Goal: Task Accomplishment & Management: Use online tool/utility

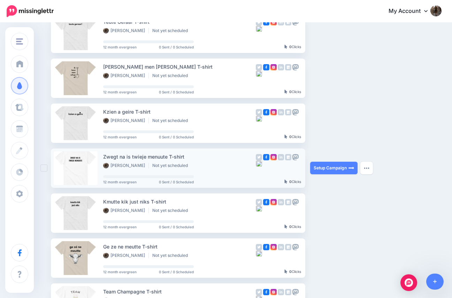
scroll to position [78, 0]
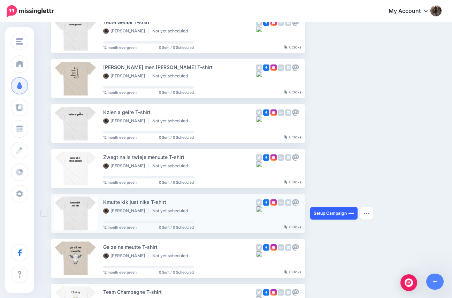
click at [332, 212] on link "Setup Campaign" at bounding box center [333, 213] width 47 height 13
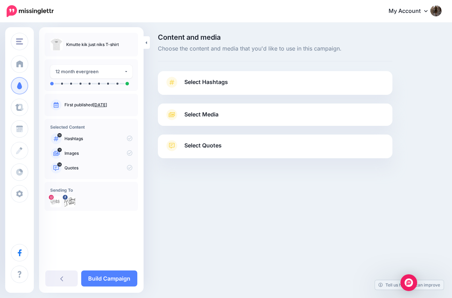
click at [200, 82] on span "Select Hashtags" at bounding box center [206, 81] width 44 height 9
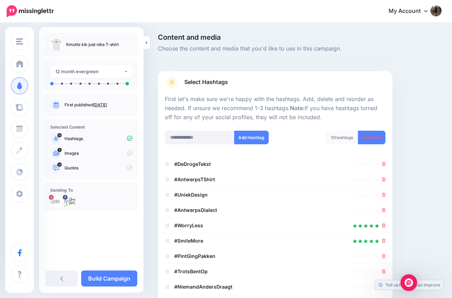
click at [200, 82] on span "Select Hashtags" at bounding box center [206, 81] width 44 height 9
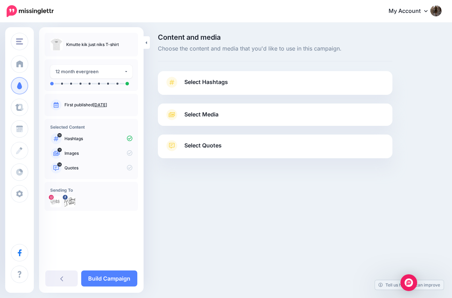
click at [199, 113] on span "Select Media" at bounding box center [201, 114] width 34 height 9
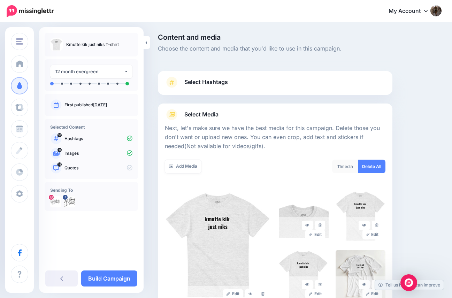
click at [201, 82] on span "Select Hashtags" at bounding box center [206, 81] width 44 height 9
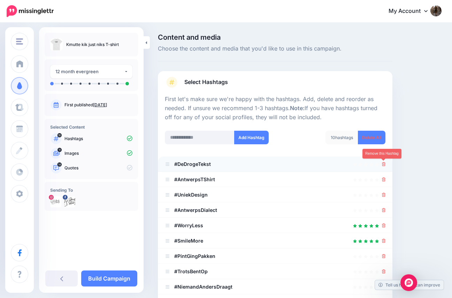
click at [384, 163] on icon at bounding box center [384, 164] width 4 height 4
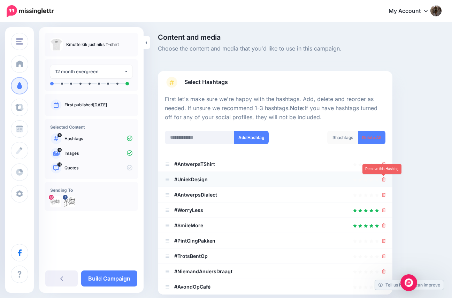
click at [383, 179] on icon at bounding box center [384, 179] width 4 height 4
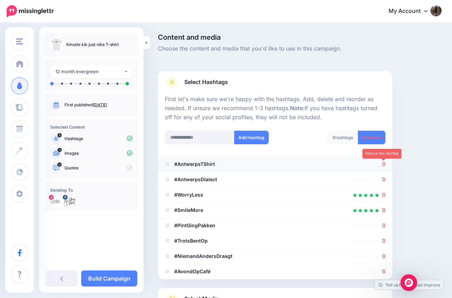
click at [383, 163] on icon at bounding box center [384, 164] width 4 height 4
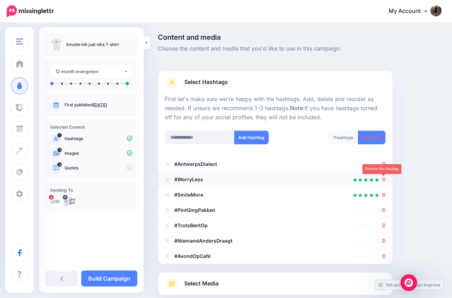
click at [384, 179] on icon at bounding box center [384, 179] width 4 height 4
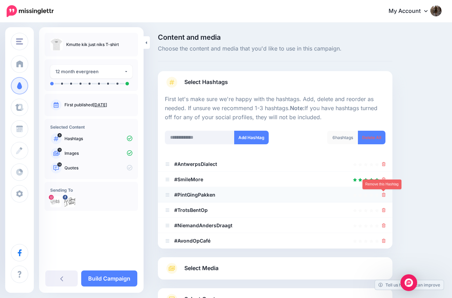
click at [383, 194] on icon at bounding box center [384, 195] width 4 height 4
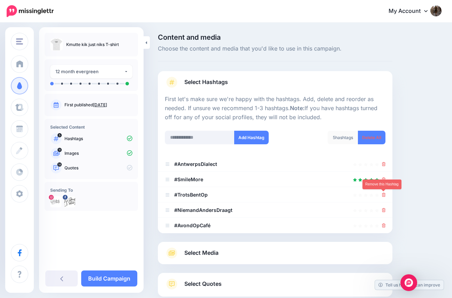
click at [383, 194] on icon at bounding box center [384, 195] width 4 height 4
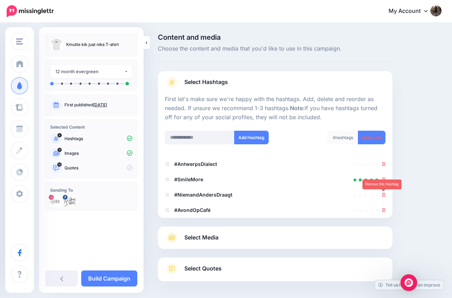
click at [383, 194] on icon at bounding box center [384, 195] width 4 height 4
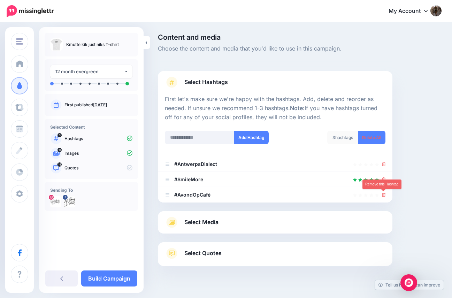
click at [383, 194] on icon at bounding box center [384, 195] width 4 height 4
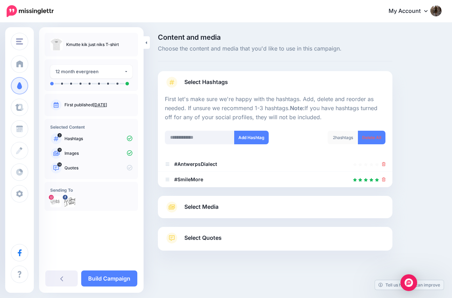
click at [206, 207] on span "Select Media" at bounding box center [201, 206] width 34 height 9
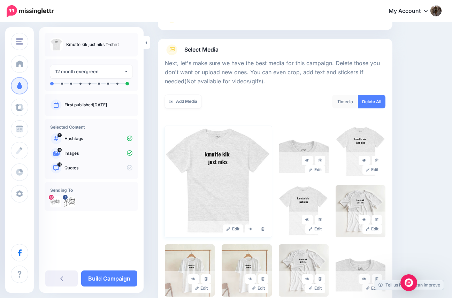
scroll to position [79, 0]
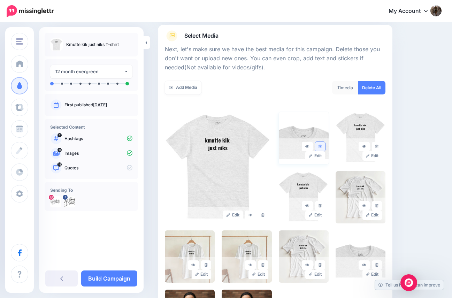
click at [319, 145] on icon at bounding box center [319, 147] width 3 height 4
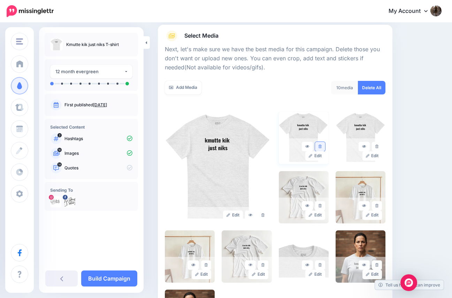
click at [319, 143] on link at bounding box center [320, 146] width 10 height 9
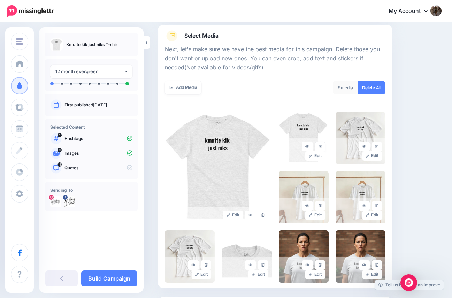
click at [319, 143] on link at bounding box center [320, 146] width 10 height 9
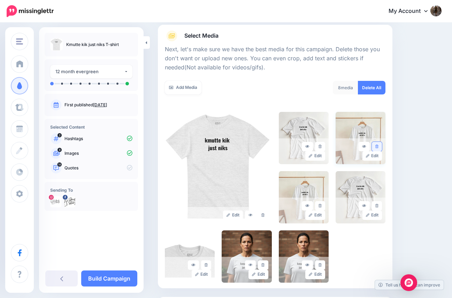
click at [376, 145] on icon at bounding box center [376, 147] width 3 height 4
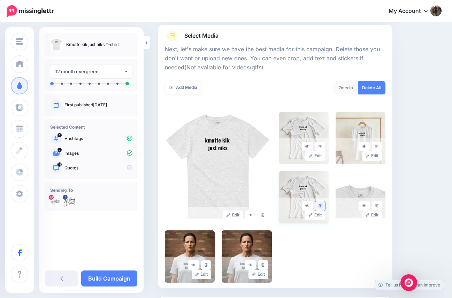
click at [323, 202] on link at bounding box center [320, 205] width 10 height 9
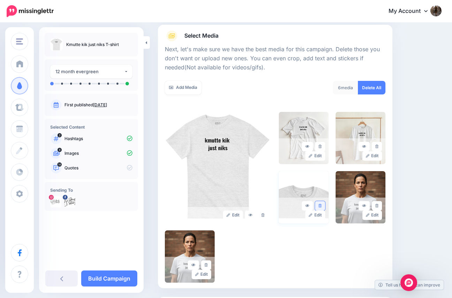
click at [319, 204] on icon at bounding box center [319, 206] width 3 height 4
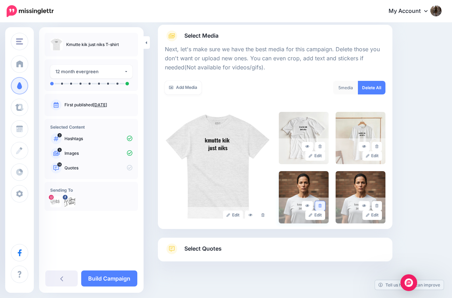
click at [319, 204] on icon at bounding box center [319, 206] width 3 height 4
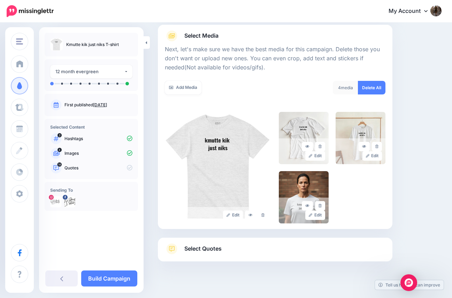
click at [209, 243] on link "Select Quotes" at bounding box center [275, 252] width 220 height 18
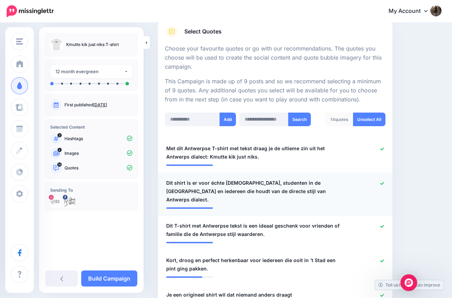
scroll to position [114, 0]
click at [381, 181] on icon at bounding box center [382, 183] width 4 height 4
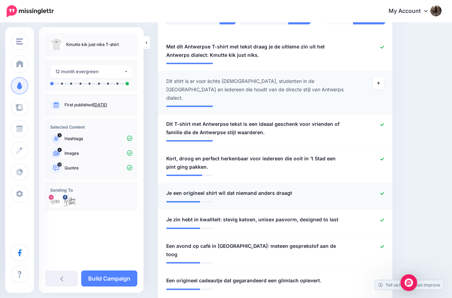
scroll to position [216, 0]
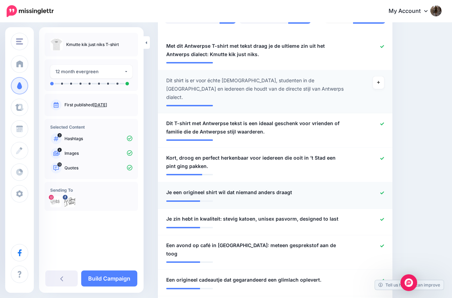
click at [382, 191] on icon at bounding box center [382, 193] width 4 height 4
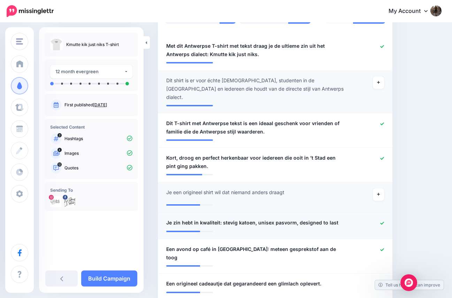
click at [380, 221] on icon at bounding box center [382, 223] width 4 height 4
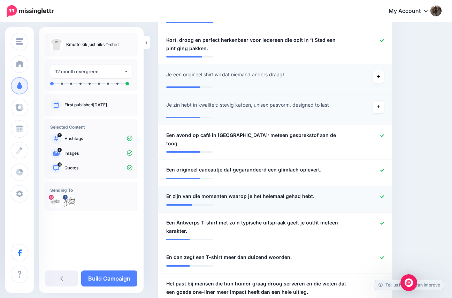
scroll to position [334, 0]
click at [383, 195] on icon at bounding box center [382, 196] width 4 height 3
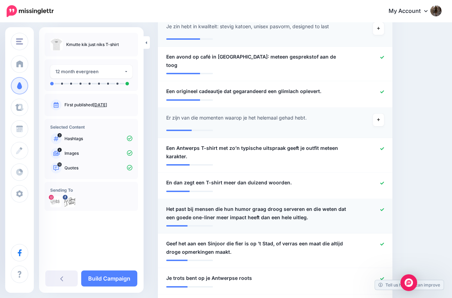
scroll to position [414, 0]
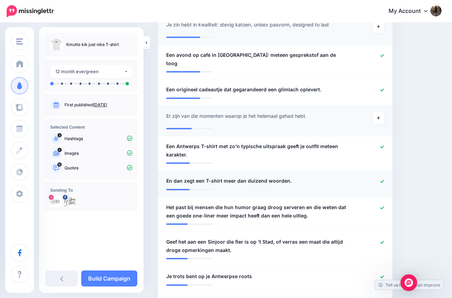
click at [383, 179] on icon at bounding box center [382, 181] width 4 height 4
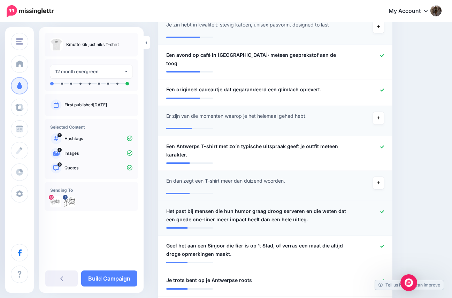
click at [382, 210] on icon at bounding box center [382, 212] width 4 height 4
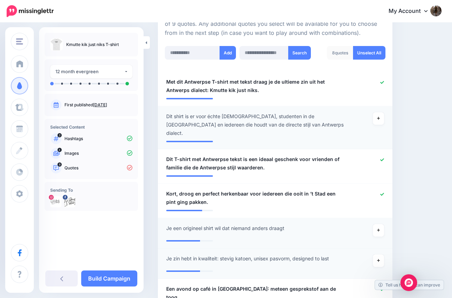
scroll to position [162, 0]
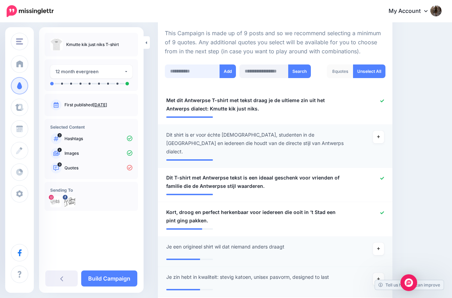
click at [189, 65] on input "text" at bounding box center [192, 71] width 55 height 14
paste input "**********"
type input "**********"
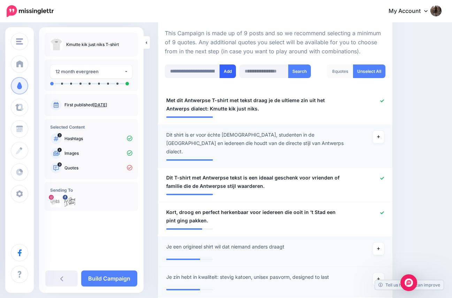
click at [226, 68] on button "Add" at bounding box center [227, 71] width 16 height 14
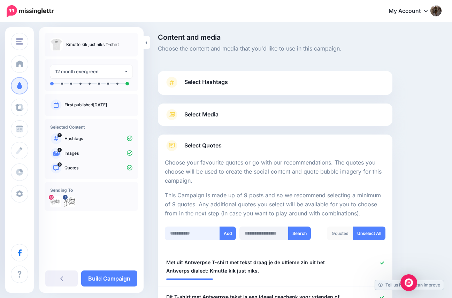
click at [190, 235] on input "text" at bounding box center [192, 233] width 55 height 14
paste input "**********"
type input "**********"
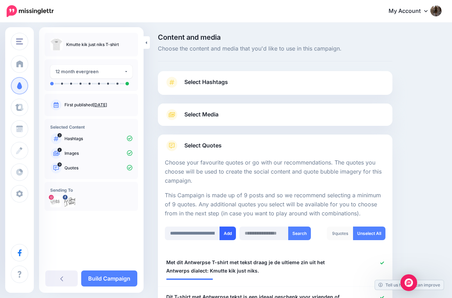
click at [231, 231] on button "Add" at bounding box center [227, 233] width 16 height 14
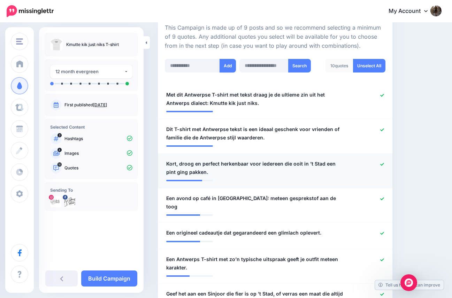
scroll to position [114, 0]
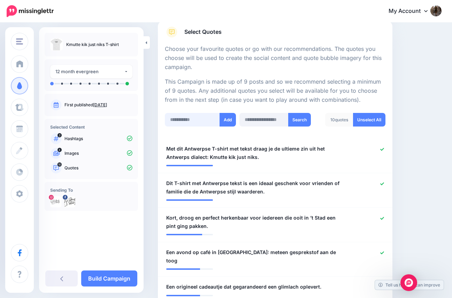
click at [187, 118] on input "text" at bounding box center [192, 120] width 55 height 14
paste input "**********"
type input "**********"
click at [224, 122] on button "Add" at bounding box center [227, 120] width 16 height 14
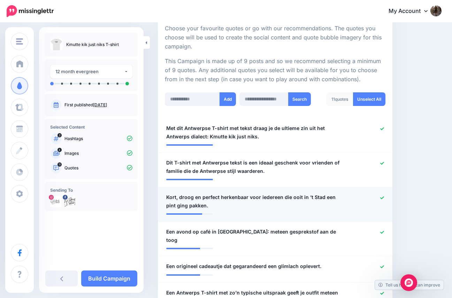
scroll to position [118, 0]
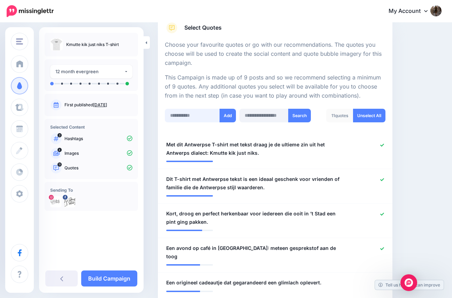
click at [188, 115] on input "text" at bounding box center [192, 116] width 55 height 14
paste input "**********"
type input "**********"
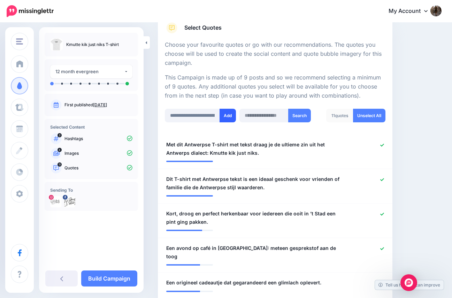
click at [229, 115] on button "Add" at bounding box center [227, 116] width 16 height 14
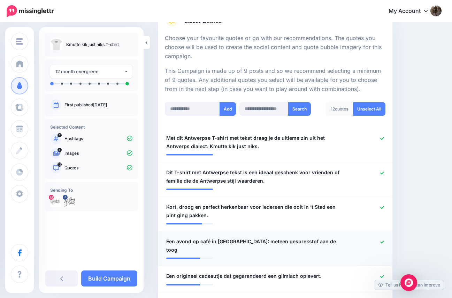
scroll to position [18, 0]
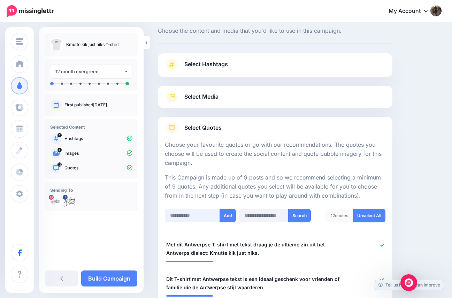
click at [185, 216] on input "text" at bounding box center [192, 216] width 55 height 14
paste input "**********"
type input "**********"
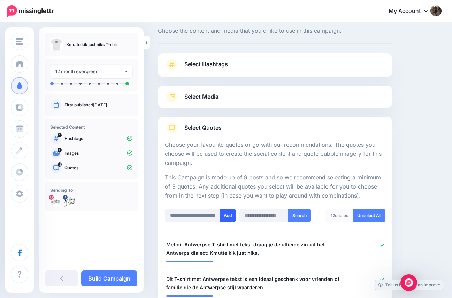
click at [225, 216] on button "Add" at bounding box center [227, 216] width 16 height 14
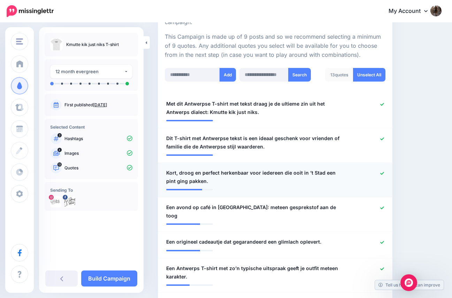
scroll to position [37, 0]
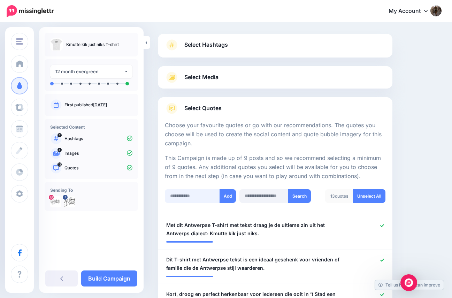
click at [180, 197] on input "text" at bounding box center [192, 196] width 55 height 14
paste input "**********"
type input "**********"
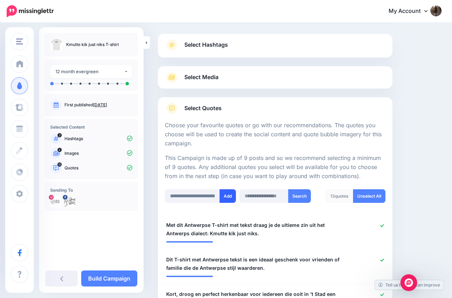
click at [229, 195] on button "Add" at bounding box center [227, 196] width 16 height 14
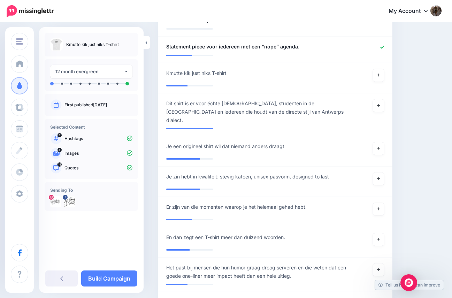
scroll to position [665, 0]
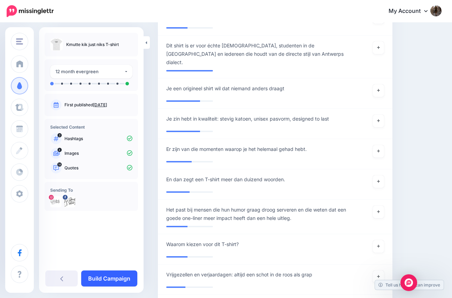
click at [117, 273] on link "Build Campaign" at bounding box center [109, 278] width 56 height 16
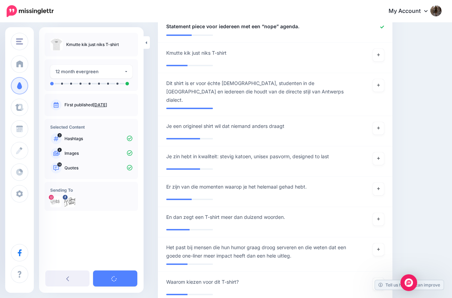
scroll to position [515, 0]
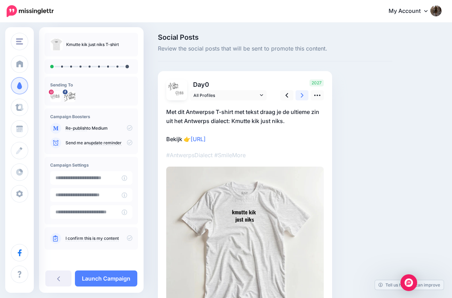
click at [301, 94] on icon at bounding box center [302, 95] width 3 height 7
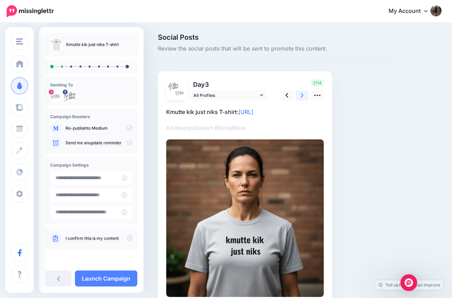
click at [301, 94] on icon at bounding box center [302, 95] width 3 height 7
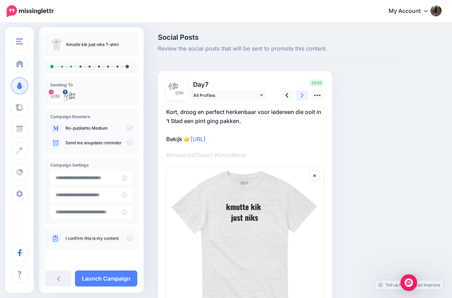
click at [301, 94] on icon at bounding box center [302, 95] width 3 height 7
click at [288, 95] on icon at bounding box center [286, 95] width 3 height 7
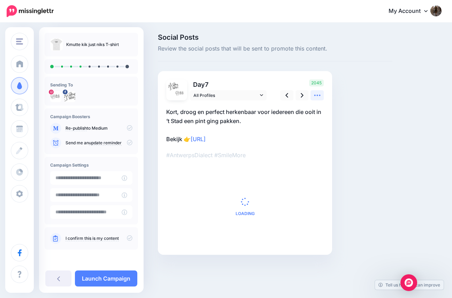
click at [318, 95] on icon at bounding box center [316, 95] width 7 height 7
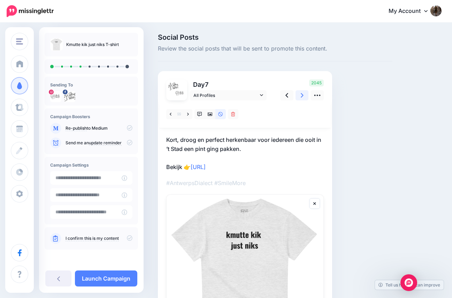
click at [301, 94] on icon at bounding box center [302, 95] width 3 height 7
click at [249, 112] on icon at bounding box center [250, 113] width 2 height 3
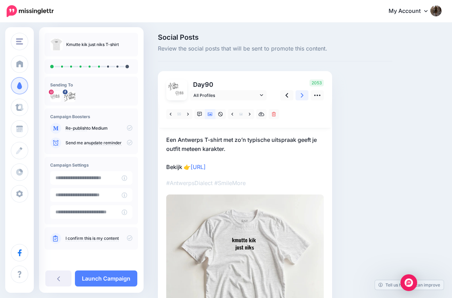
click at [303, 96] on link at bounding box center [301, 95] width 13 height 10
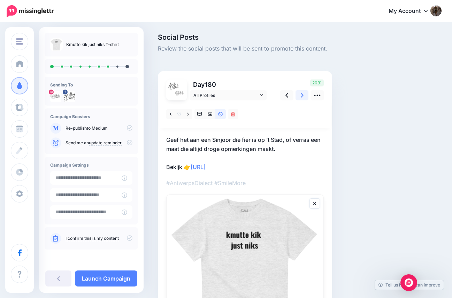
click at [304, 96] on link at bounding box center [301, 95] width 13 height 10
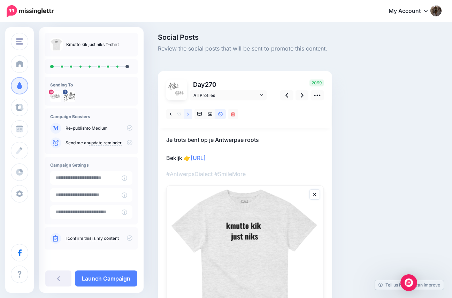
click at [188, 114] on icon at bounding box center [188, 114] width 2 height 5
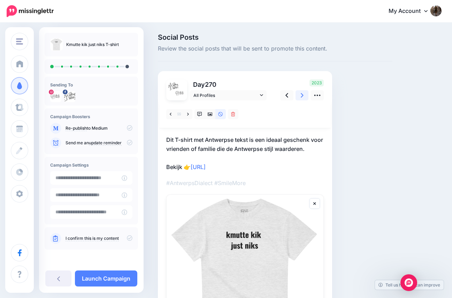
click at [302, 96] on icon at bounding box center [302, 95] width 3 height 5
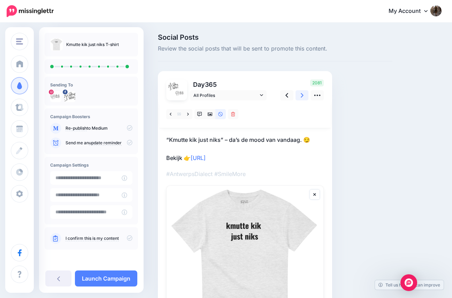
click at [304, 93] on link at bounding box center [301, 95] width 13 height 10
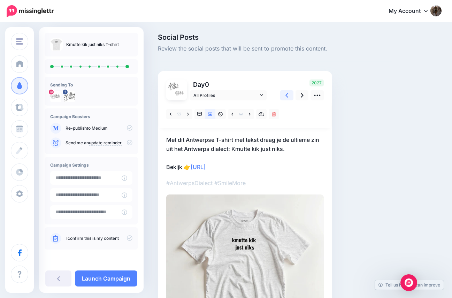
click at [288, 95] on icon at bounding box center [286, 95] width 3 height 7
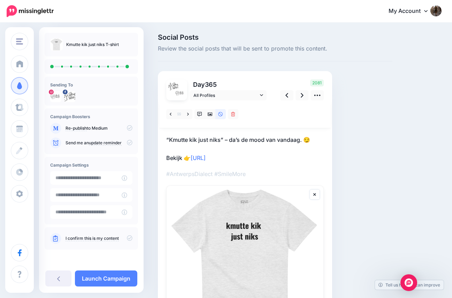
click at [131, 236] on icon at bounding box center [130, 238] width 6 height 6
click at [102, 275] on link "Launch Campaign" at bounding box center [106, 278] width 62 height 16
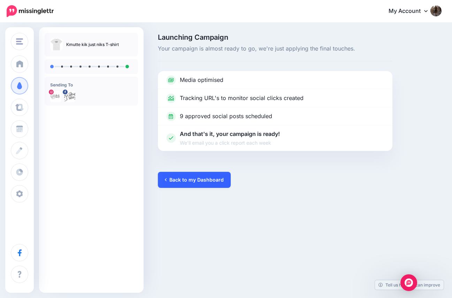
click at [183, 180] on link "Back to my Dashboard" at bounding box center [194, 180] width 73 height 16
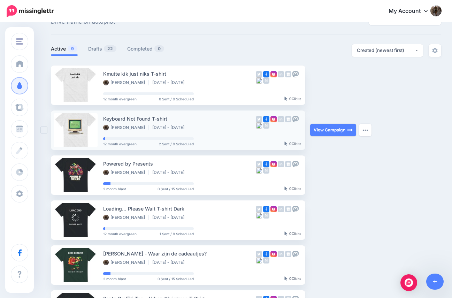
scroll to position [16, 0]
